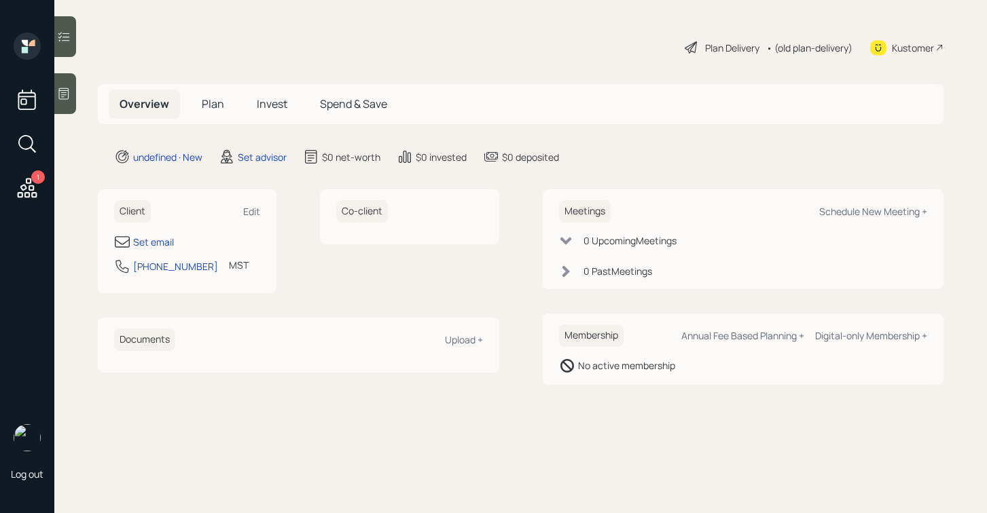
click at [246, 220] on div "Client Edit" at bounding box center [187, 211] width 146 height 22
click at [248, 217] on div "Edit" at bounding box center [251, 211] width 17 height 13
select select "America/[GEOGRAPHIC_DATA]"
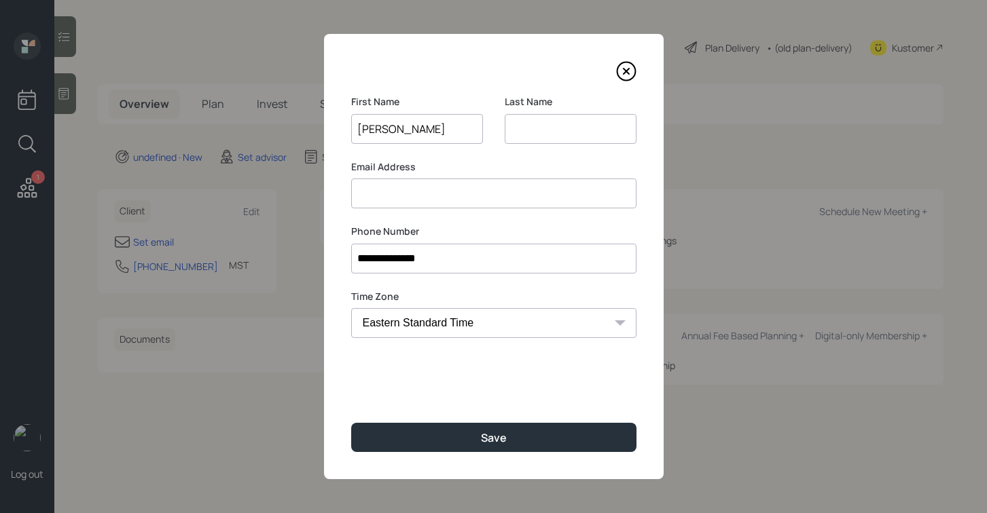
type input "[PERSON_NAME]"
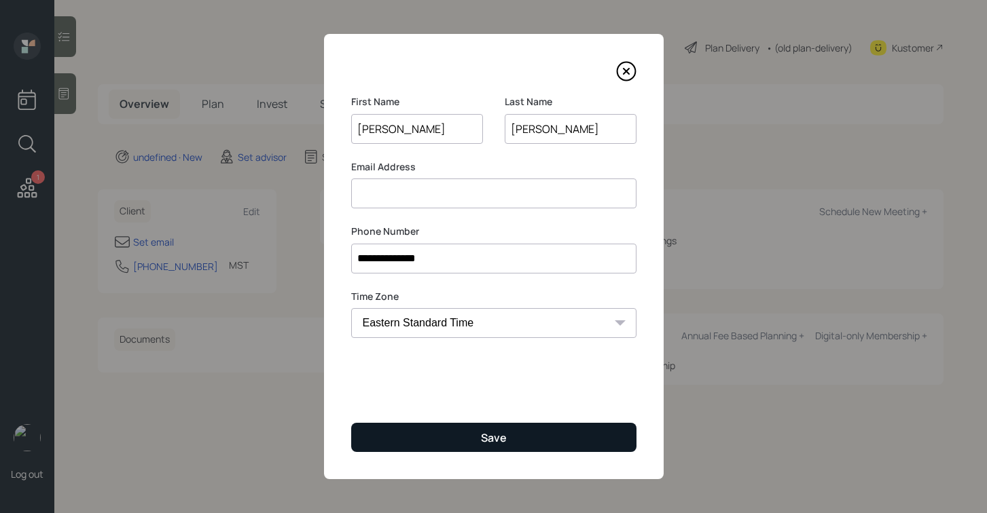
type input "[PERSON_NAME]"
click at [420, 446] on button "Save" at bounding box center [493, 437] width 285 height 29
